Goal: Task Accomplishment & Management: Use online tool/utility

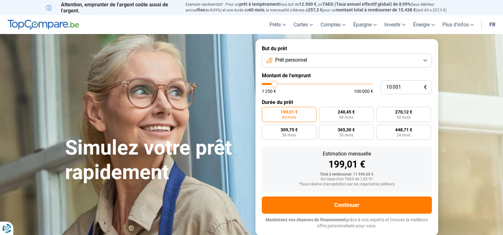
click at [424, 61] on button "Prêt personnel" at bounding box center [347, 60] width 170 height 14
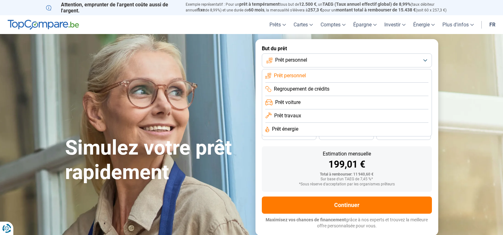
click at [291, 101] on span "Prêt voiture" at bounding box center [287, 102] width 25 height 7
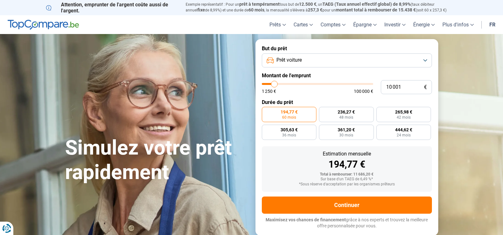
type input "11 500"
type input "11500"
type input "14 000"
type input "14000"
type input "15 750"
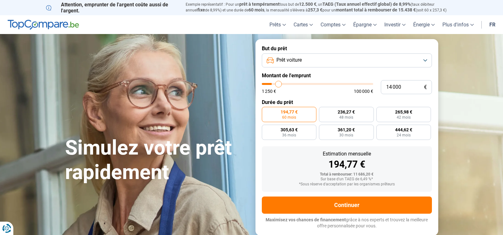
type input "15750"
type input "17 250"
type input "17250"
type input "18 000"
type input "18000"
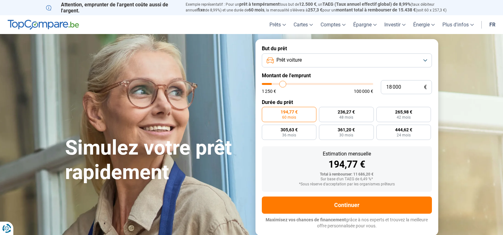
type input "18 500"
type input "18500"
type input "18 750"
type input "18750"
type input "20 000"
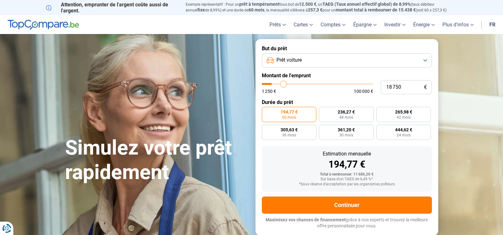
type input "20000"
type input "20 500"
type input "20500"
type input "20 750"
type input "20750"
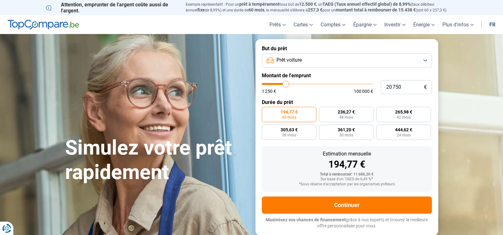
type input "21 750"
type input "21750"
type input "23 000"
type input "23000"
type input "24 500"
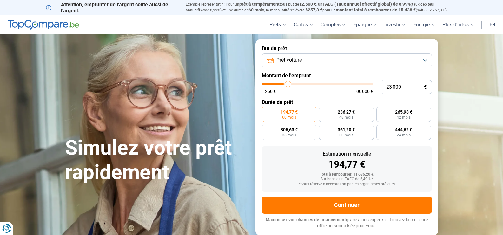
type input "24500"
type input "25 250"
type input "25250"
type input "26 000"
type input "26000"
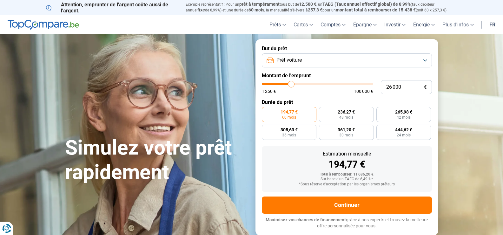
type input "26 500"
type input "26500"
type input "27 500"
type input "27500"
type input "27 250"
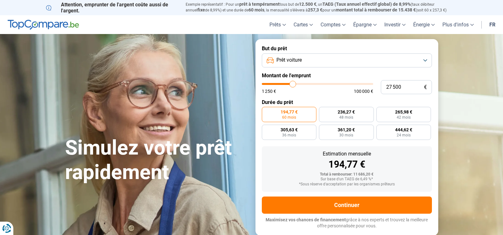
type input "27250"
type input "26 750"
type input "26750"
type input "26 250"
type input "26250"
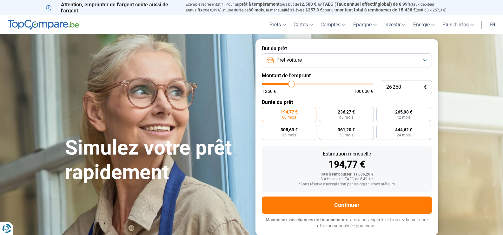
type input "25 750"
type input "25750"
type input "25 000"
type input "25000"
type input "24 750"
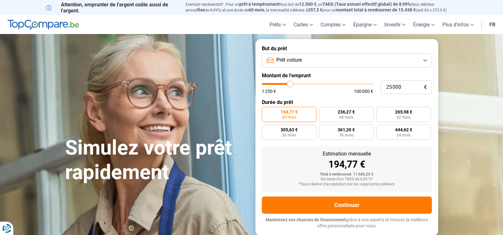
type input "24750"
type input "24 250"
type input "24250"
type input "23 500"
type input "23500"
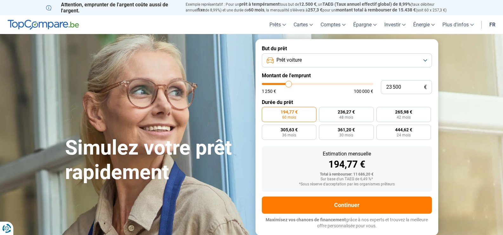
type input "23 250"
type input "23250"
type input "23 500"
type input "23500"
type input "24 250"
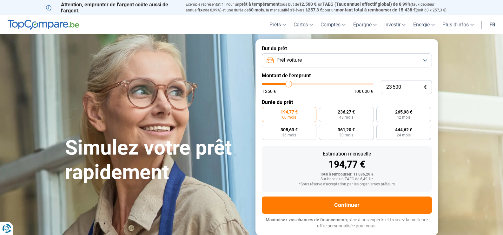
type input "24250"
type input "24 500"
type input "24500"
type input "24 750"
type input "24750"
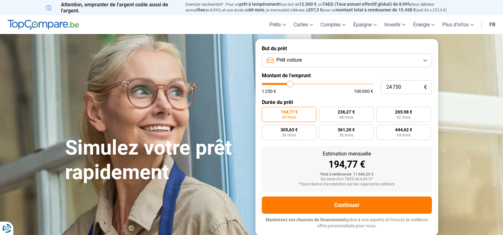
type input "25 750"
type input "25750"
type input "25 250"
type input "25250"
type input "24 500"
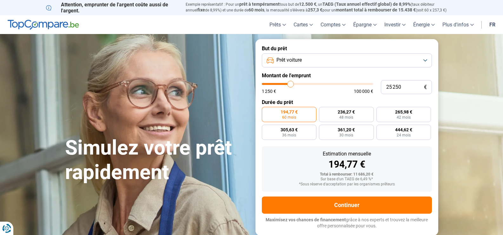
type input "24500"
type input "24 750"
type input "24750"
type input "25 000"
drag, startPoint x: 275, startPoint y: 83, endPoint x: 291, endPoint y: 84, distance: 15.3
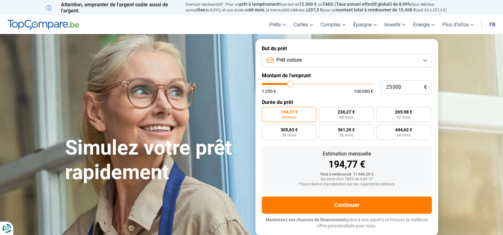
type input "25000"
click at [291, 84] on input "range" at bounding box center [317, 84] width 111 height 2
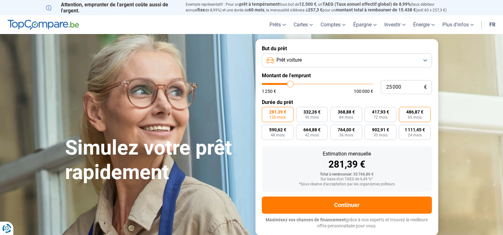
click at [417, 115] on span "60 mois" at bounding box center [415, 117] width 14 height 4
click at [403, 111] on input "486,87 € 60 mois" at bounding box center [401, 109] width 4 height 4
radio input "true"
